Goal: Obtain resource: Download file/media

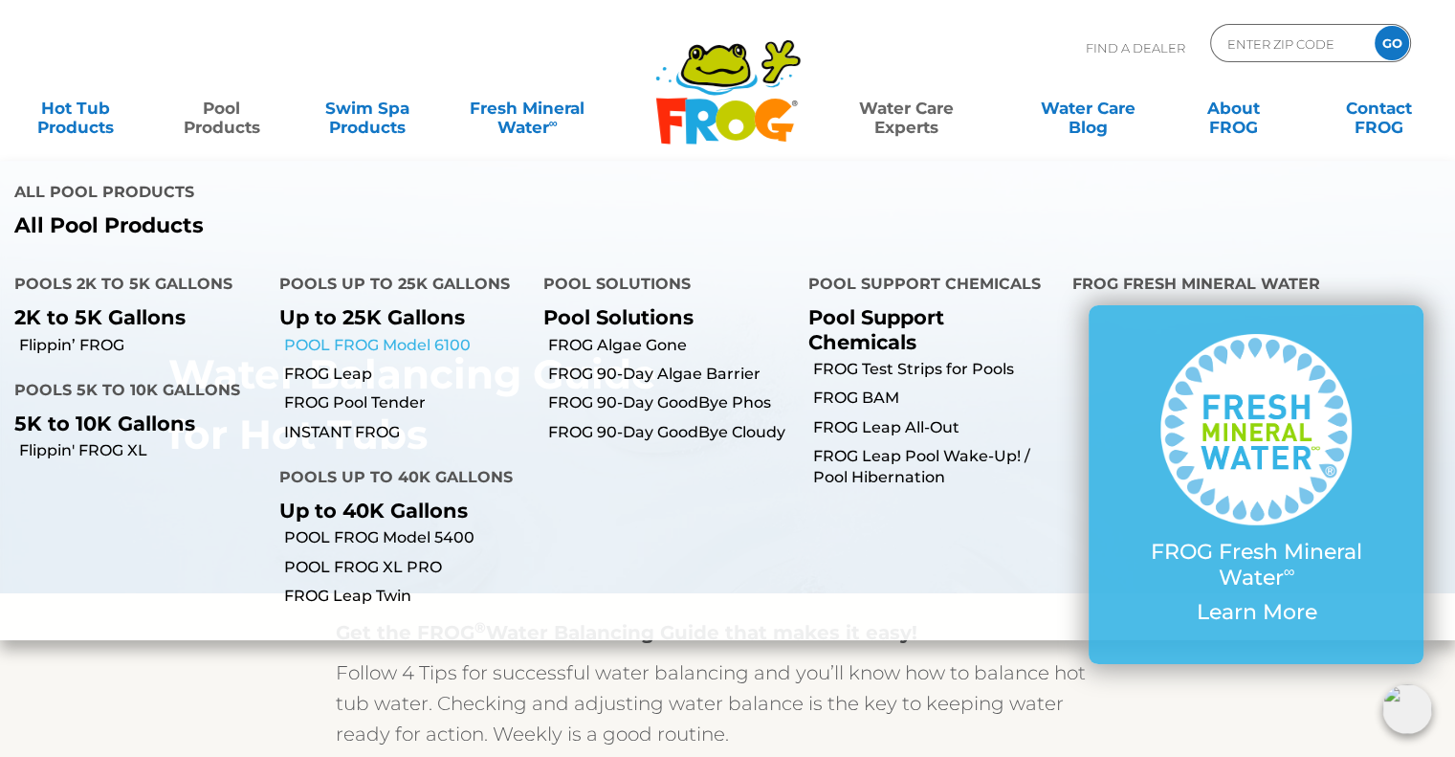
click at [402, 335] on link "POOL FROG Model 6100" at bounding box center [407, 345] width 246 height 21
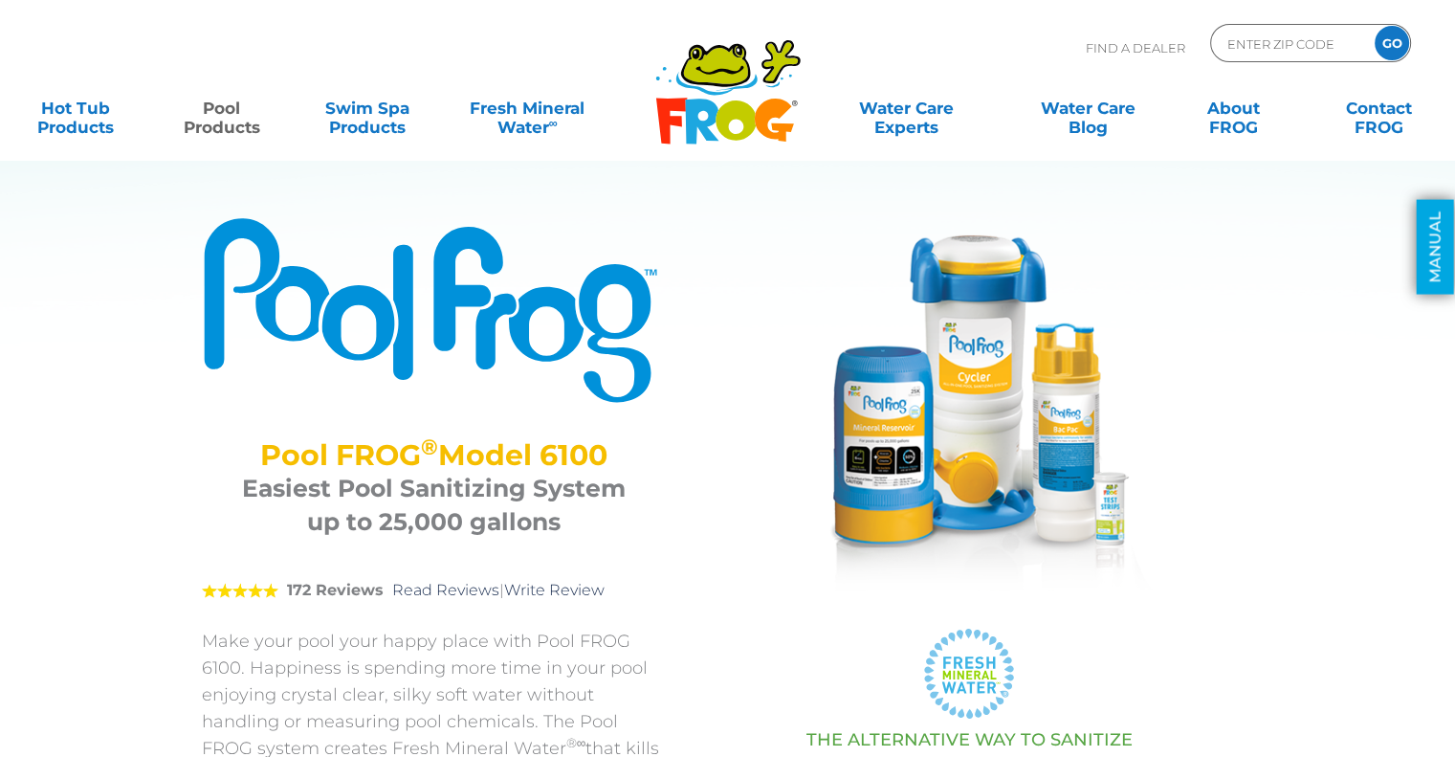
click at [1445, 271] on link "MANUAL" at bounding box center [1435, 247] width 37 height 95
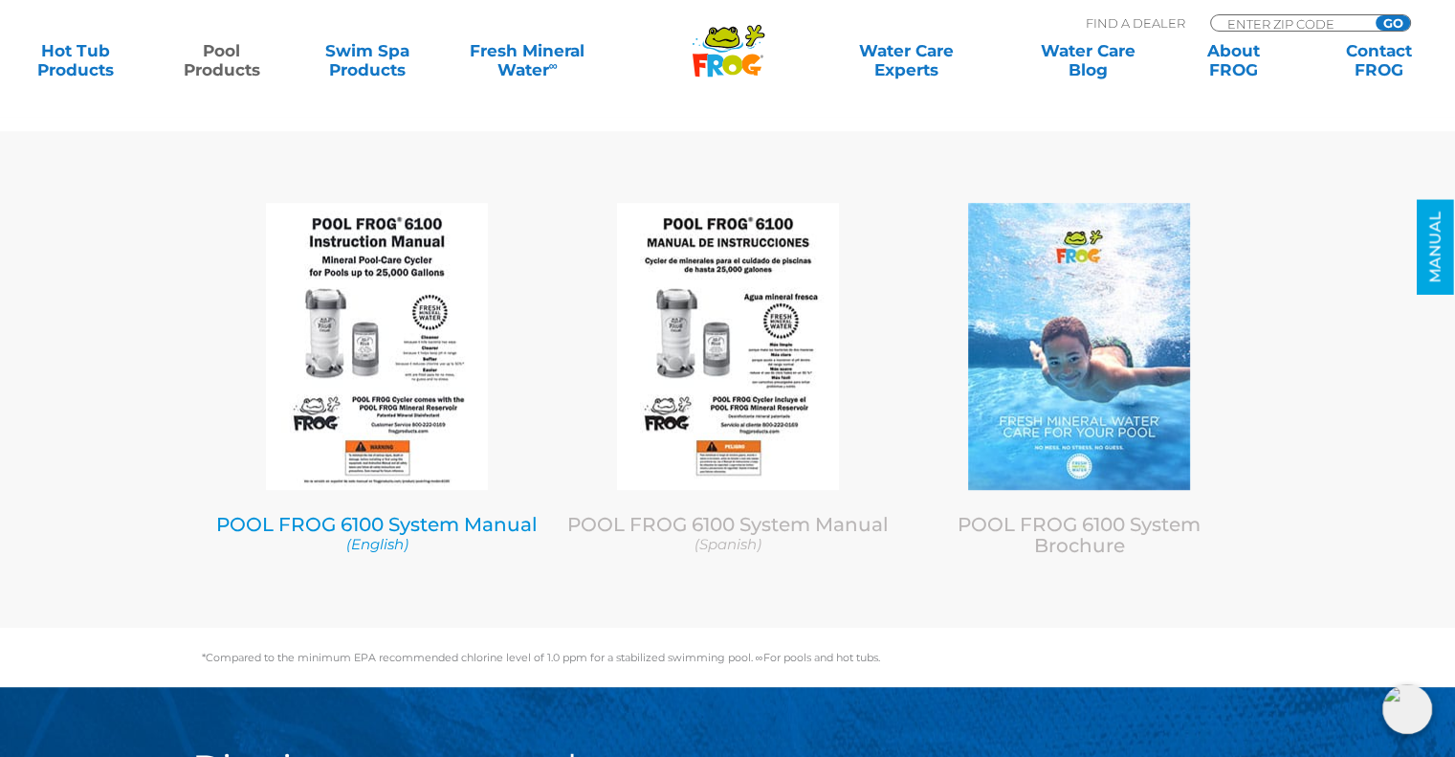
scroll to position [8450, 0]
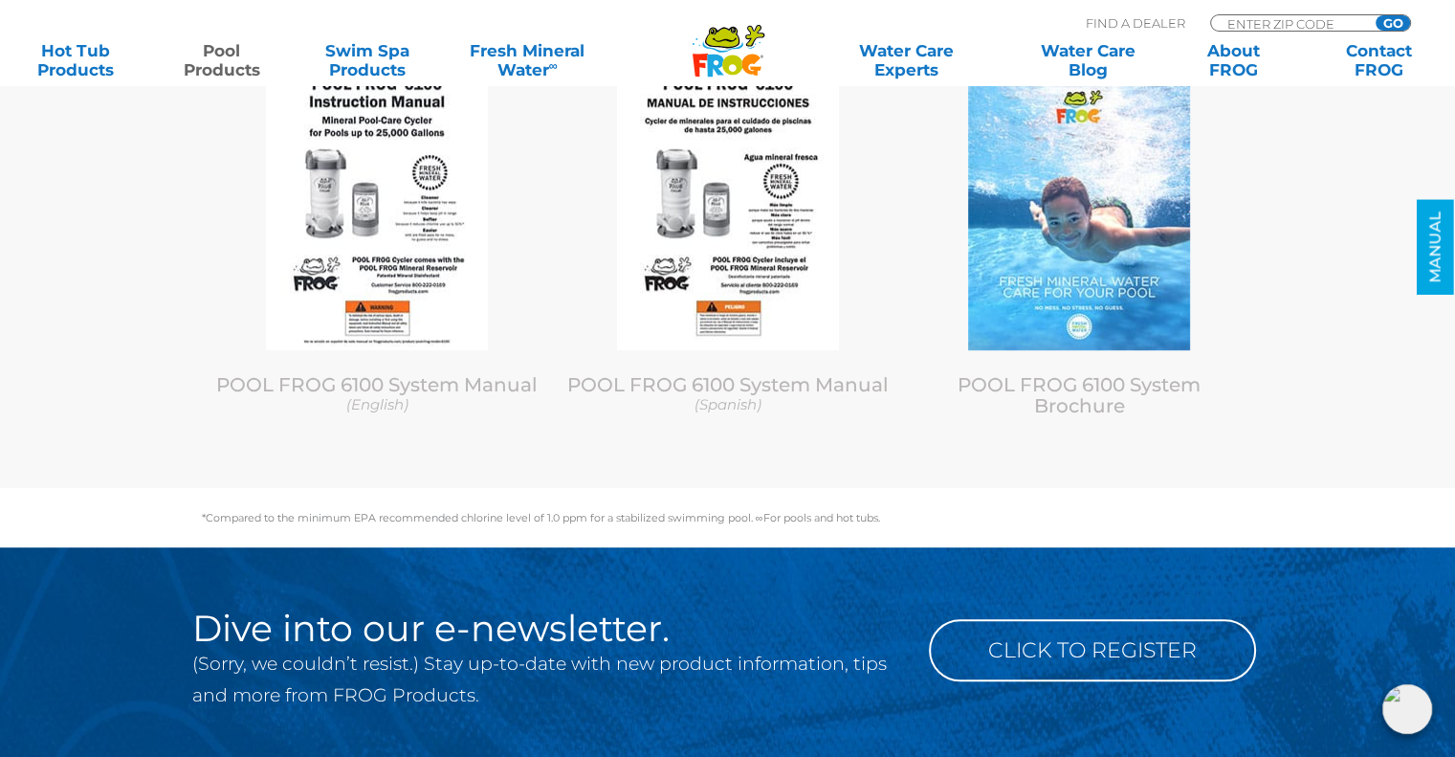
click at [509, 376] on p "POOL FROG 6100 System Manual (English)" at bounding box center [377, 394] width 322 height 40
click at [499, 377] on p "POOL FROG 6100 System Manual (English)" at bounding box center [377, 394] width 322 height 40
click at [486, 373] on link "POOL FROG 6100 System Manual (English)" at bounding box center [377, 393] width 322 height 41
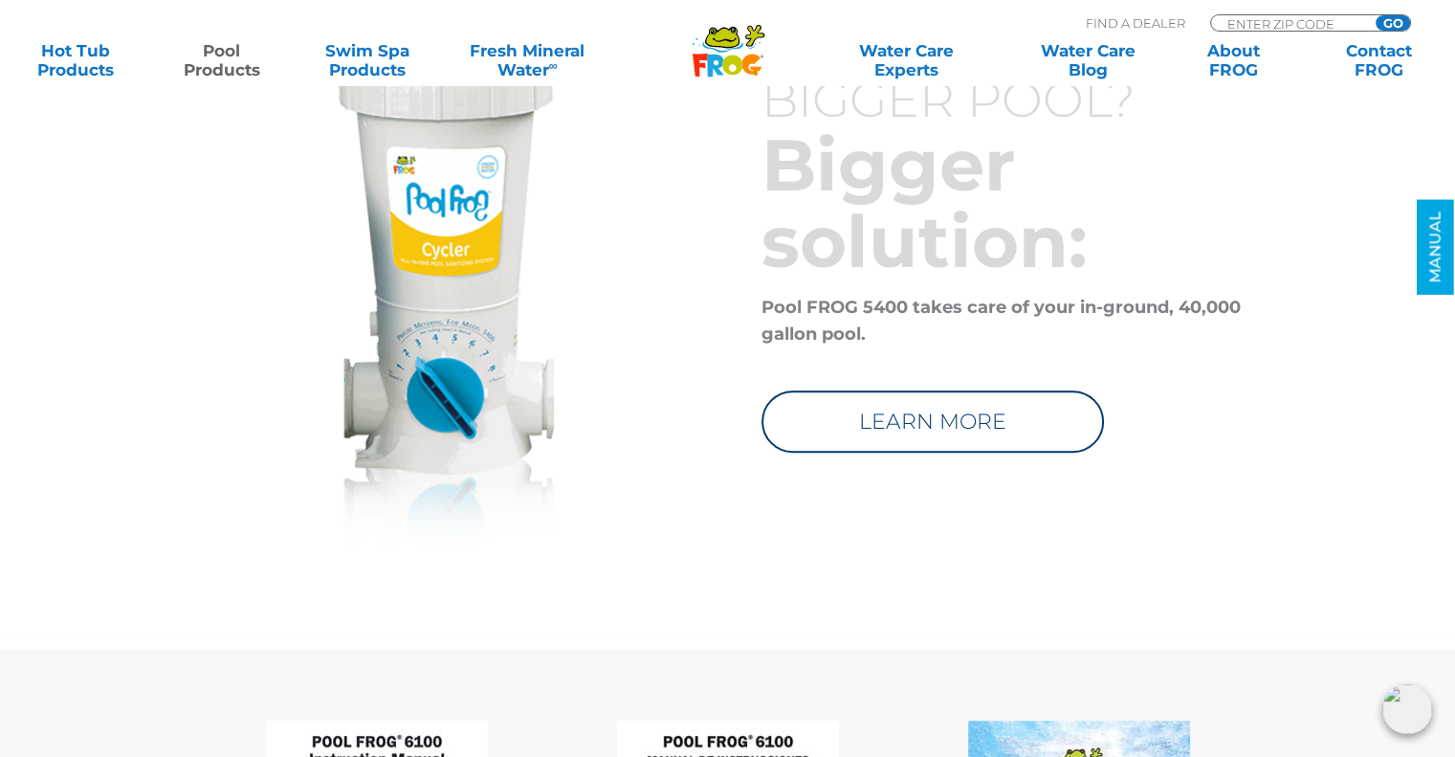
scroll to position [7780, 0]
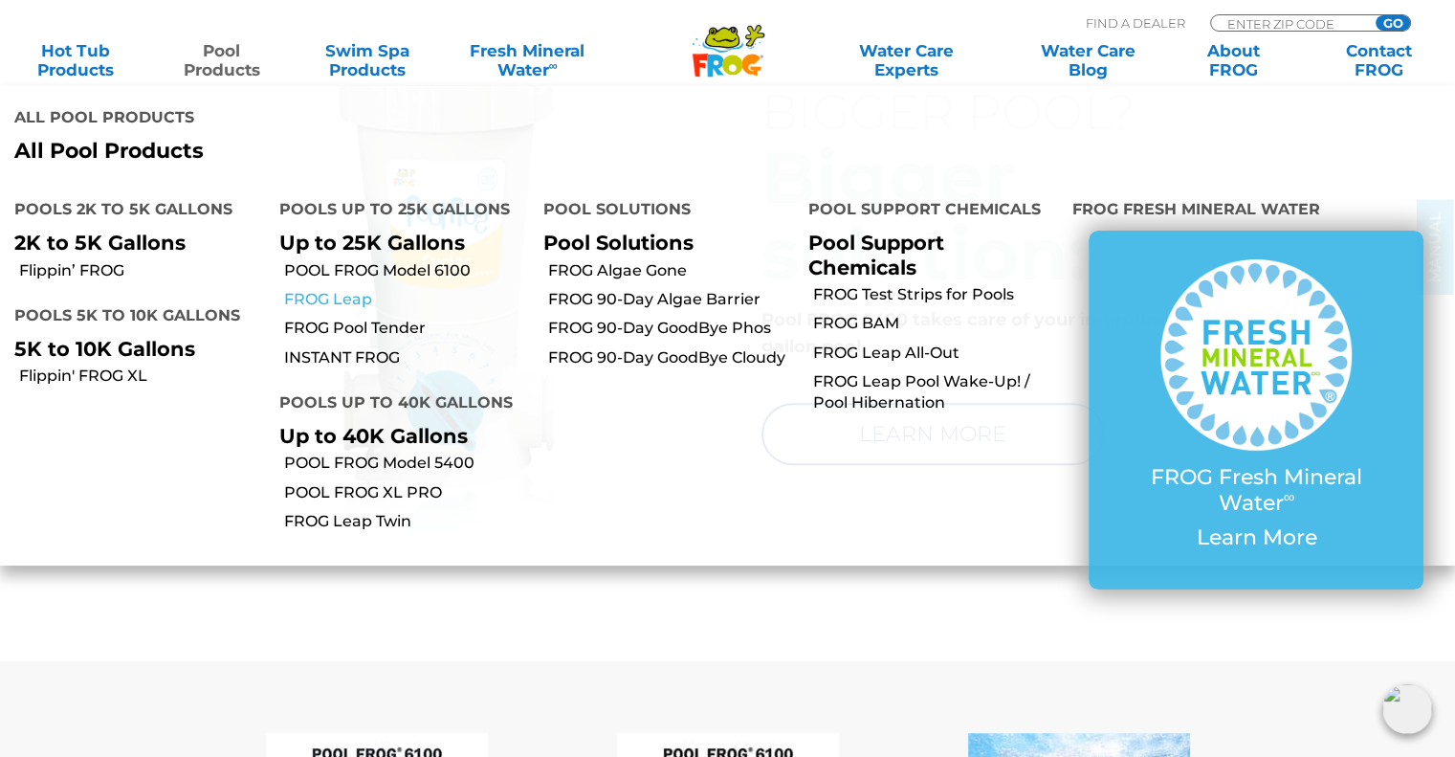
click at [349, 289] on link "FROG Leap" at bounding box center [407, 299] width 246 height 21
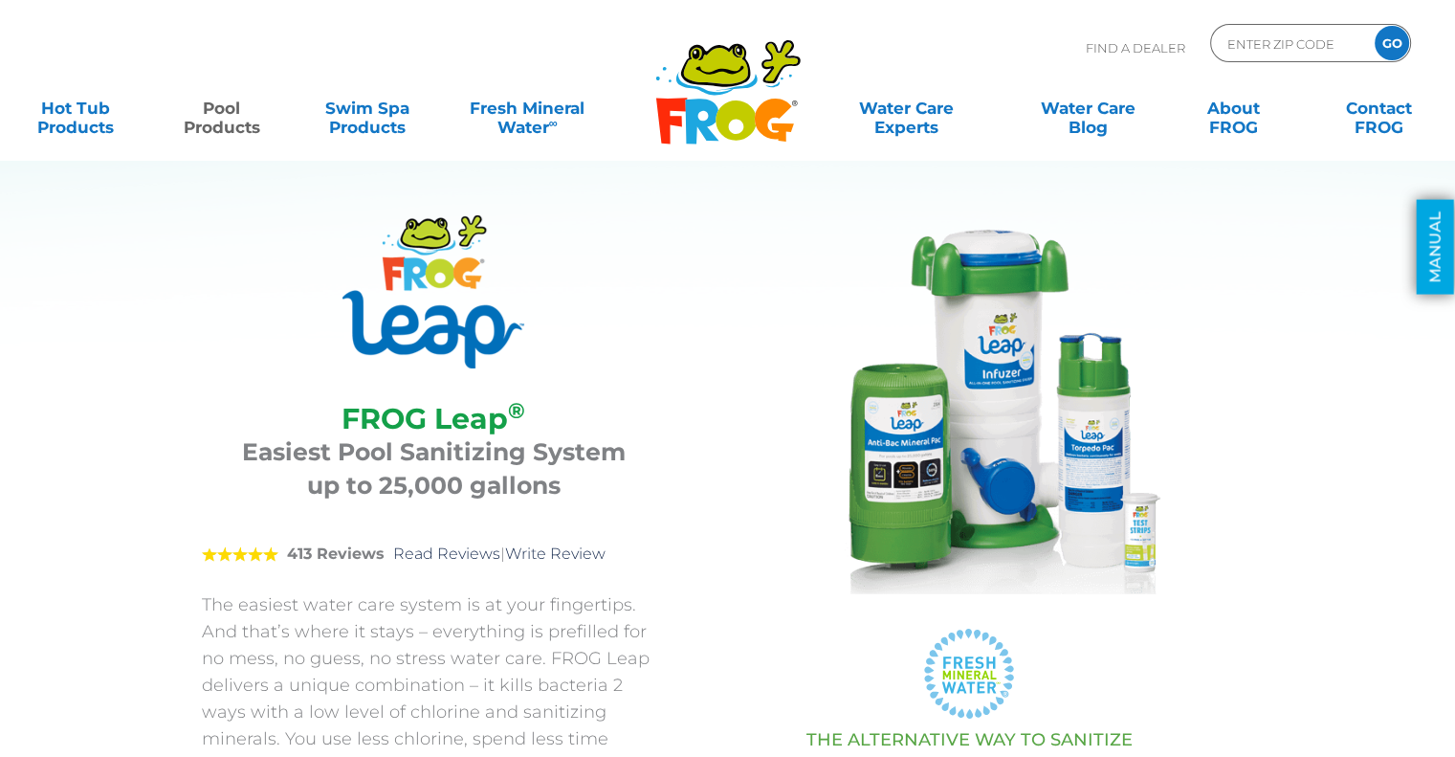
click at [1434, 245] on link "MANUAL" at bounding box center [1435, 247] width 37 height 95
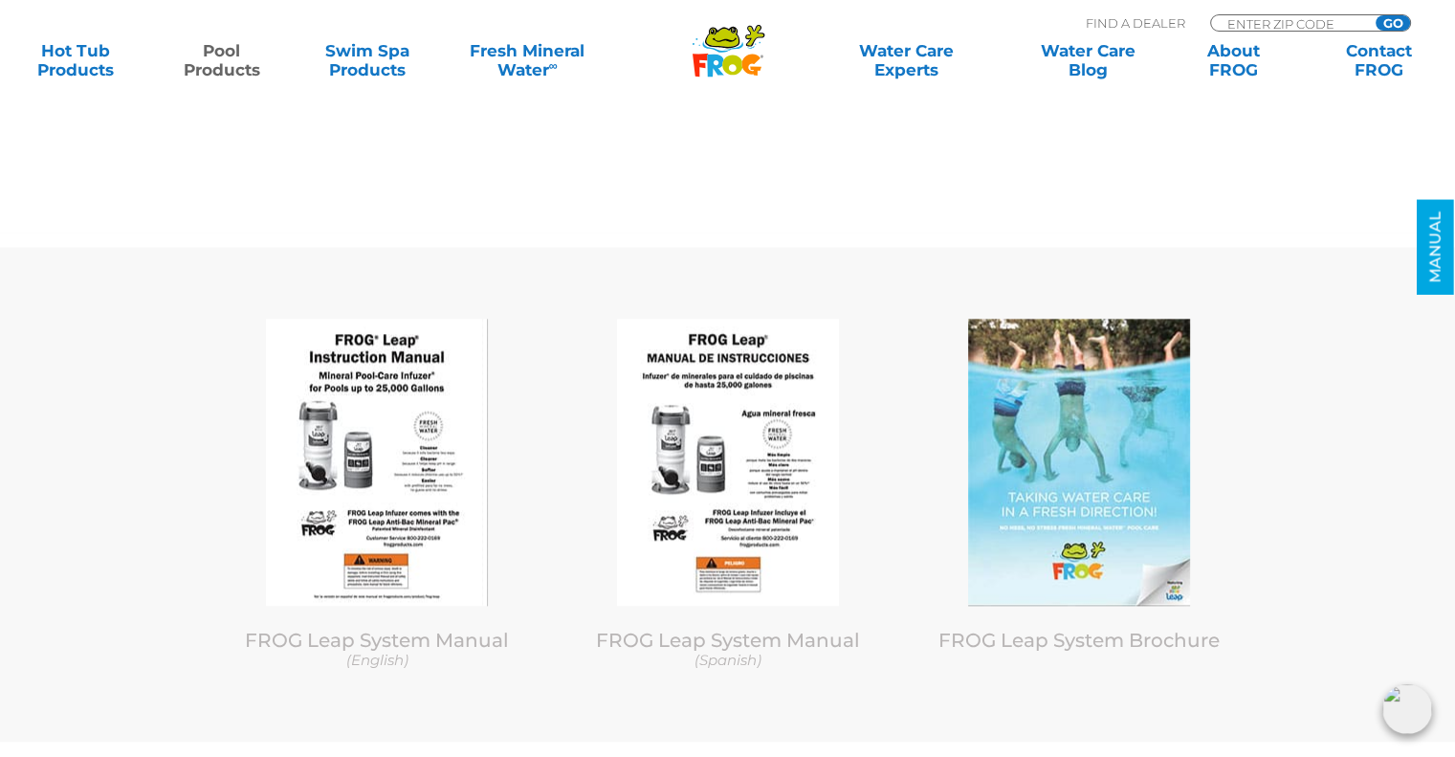
scroll to position [9396, 0]
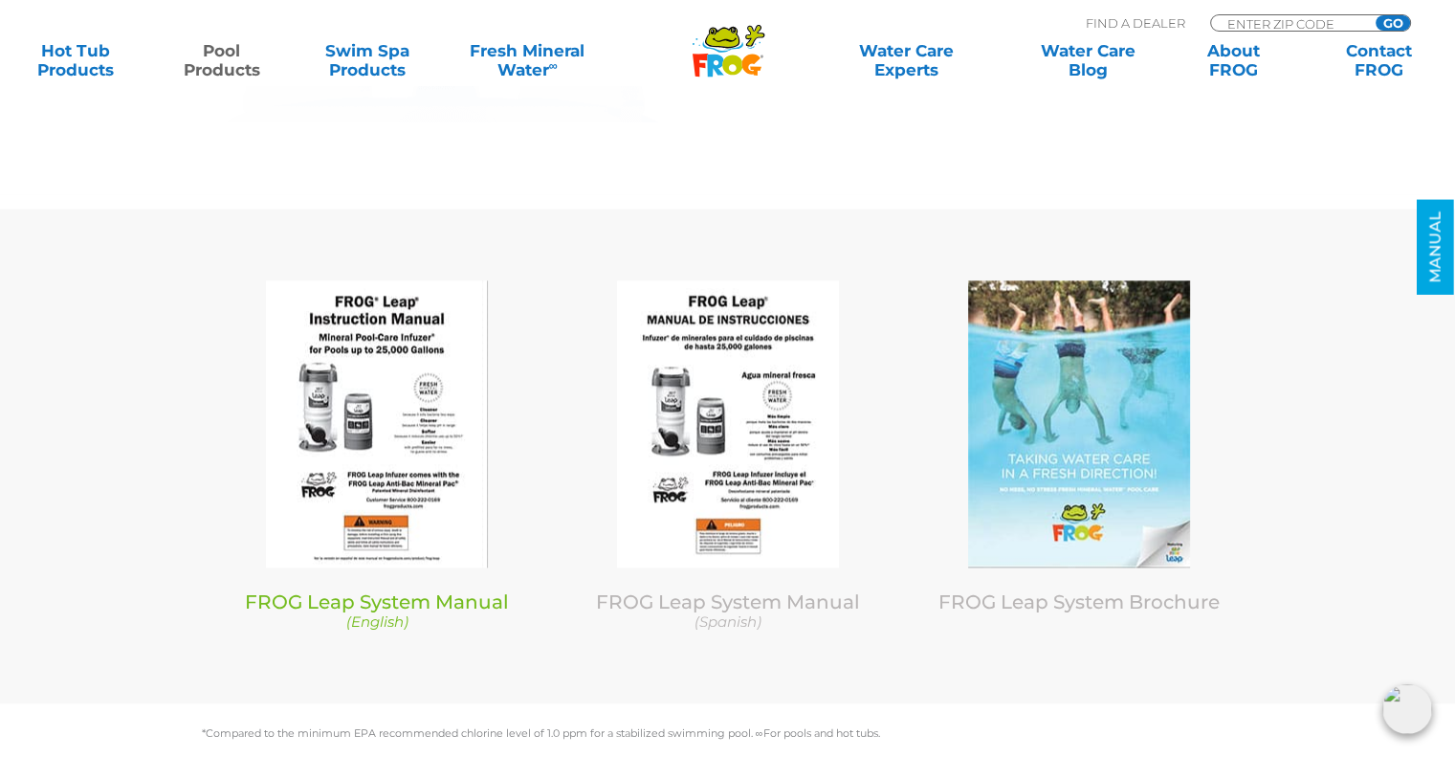
click at [461, 590] on link "FROG Leap System Manual (English)" at bounding box center [377, 610] width 322 height 41
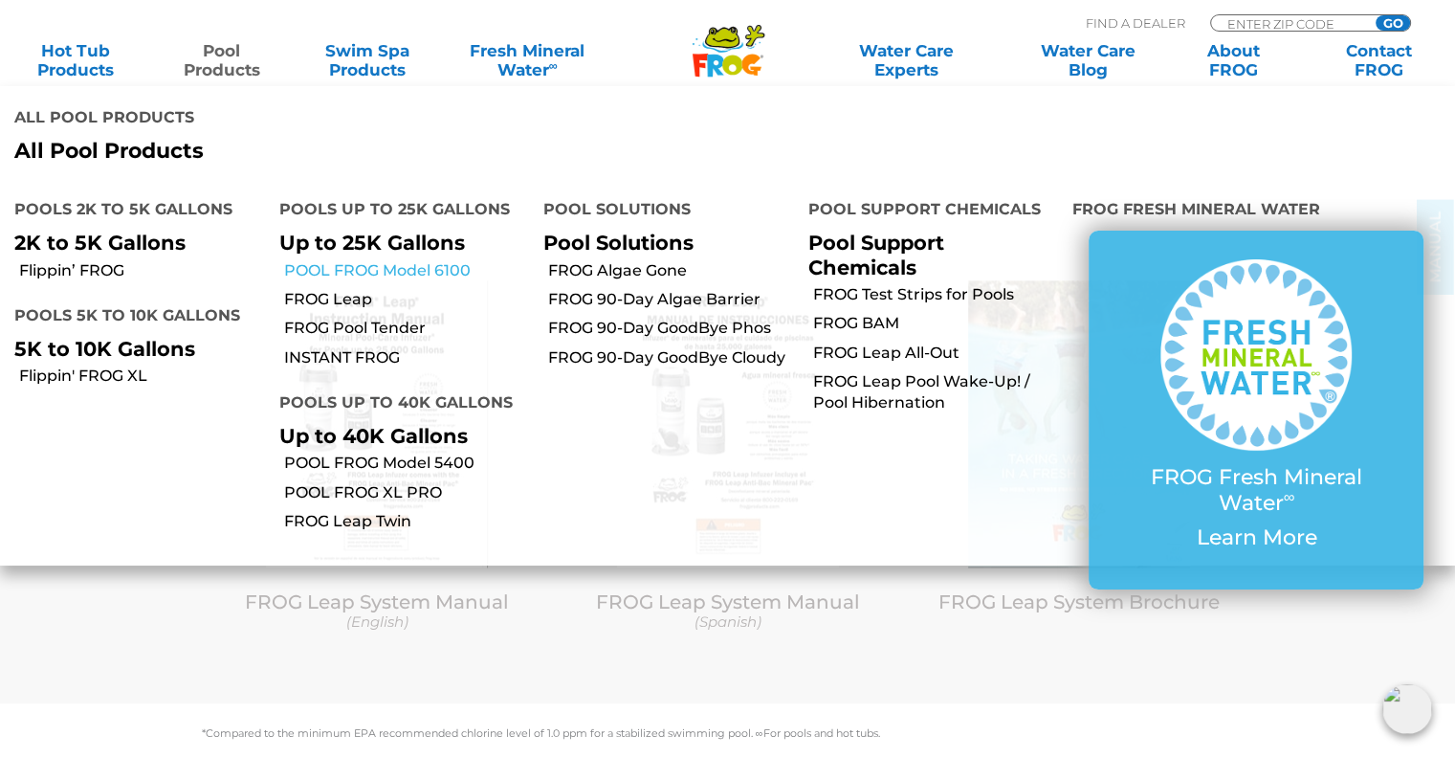
click at [376, 260] on link "POOL FROG Model 6100" at bounding box center [407, 270] width 246 height 21
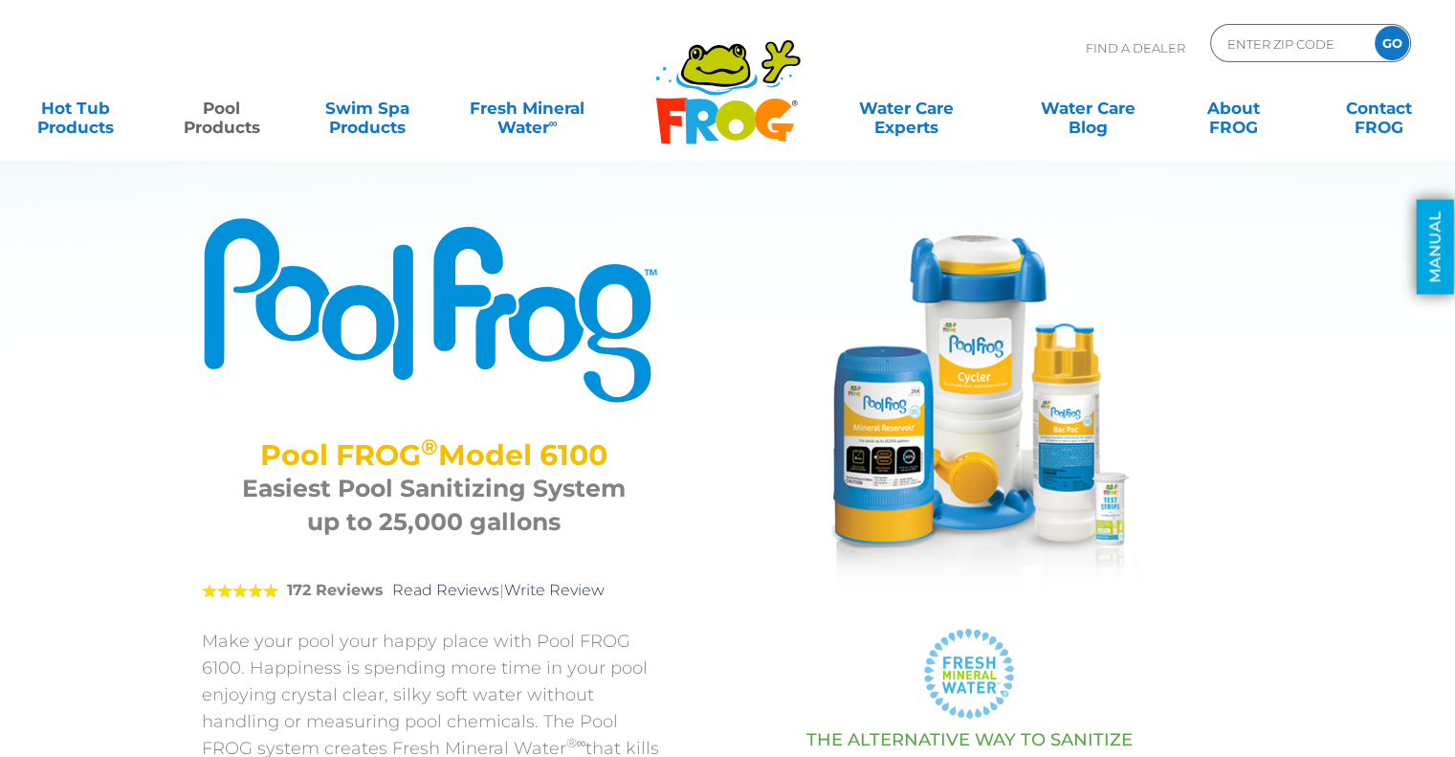
click at [1450, 273] on link "MANUAL" at bounding box center [1435, 247] width 37 height 95
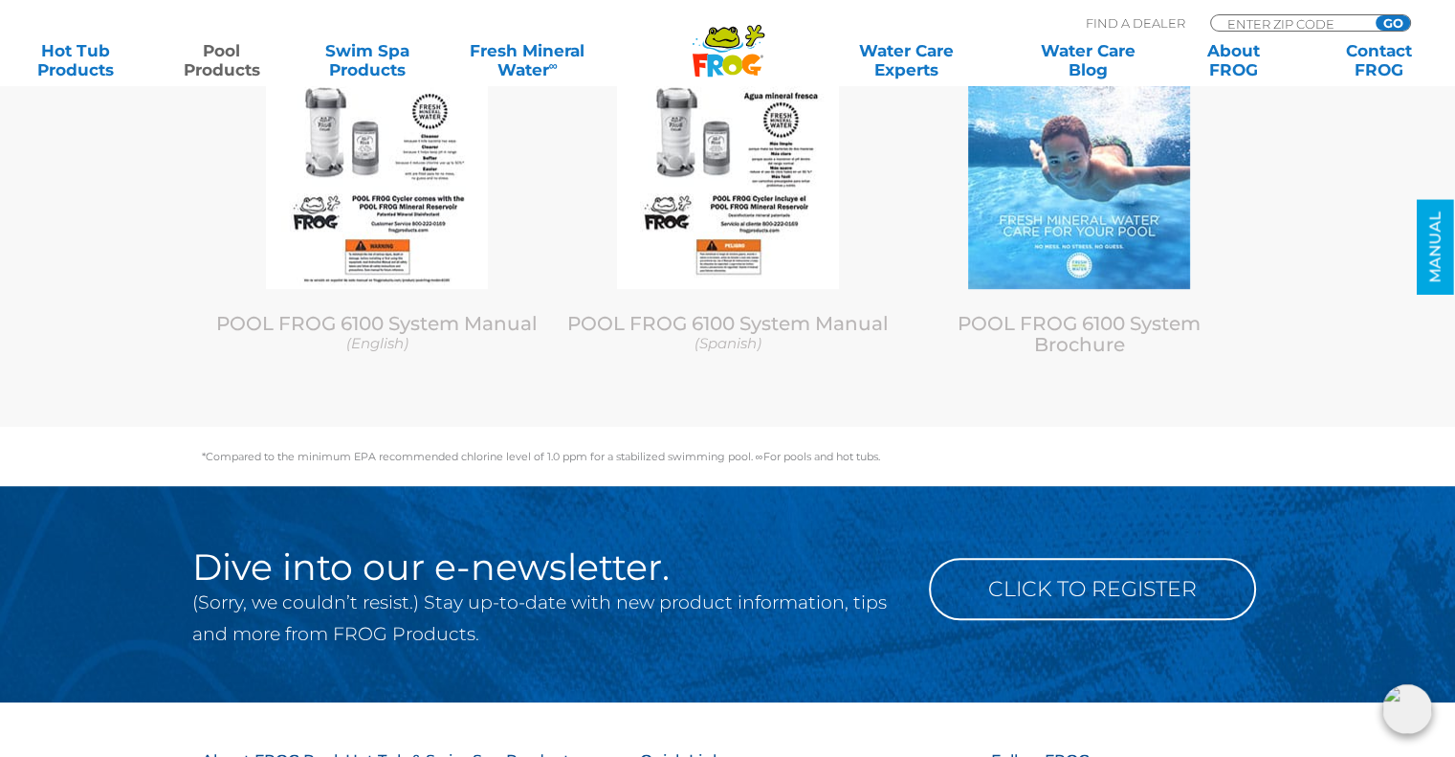
scroll to position [8639, 0]
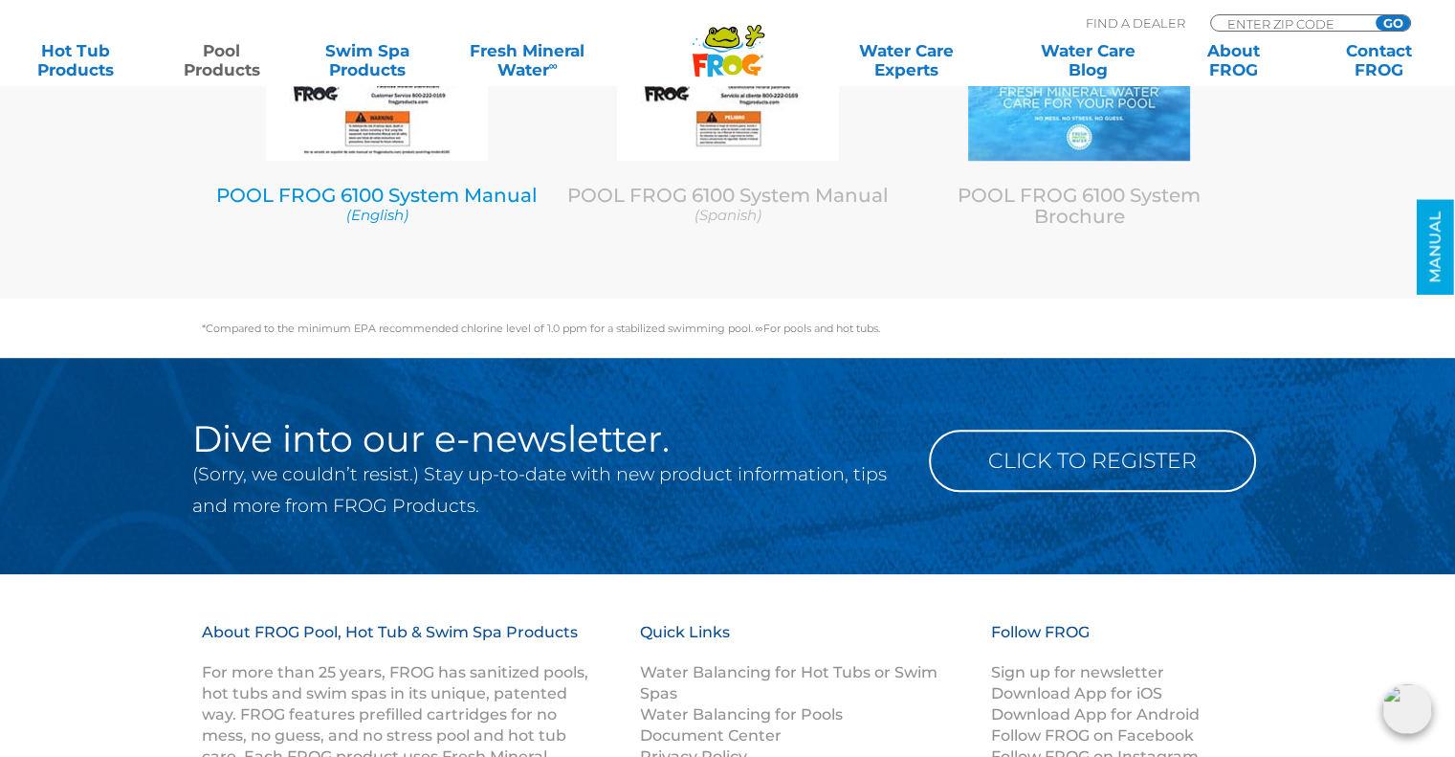
click at [437, 194] on p "POOL FROG 6100 System Manual (English)" at bounding box center [377, 205] width 322 height 40
click at [443, 187] on link "POOL FROG 6100 System Manual (English)" at bounding box center [377, 204] width 322 height 41
